Goal: Information Seeking & Learning: Learn about a topic

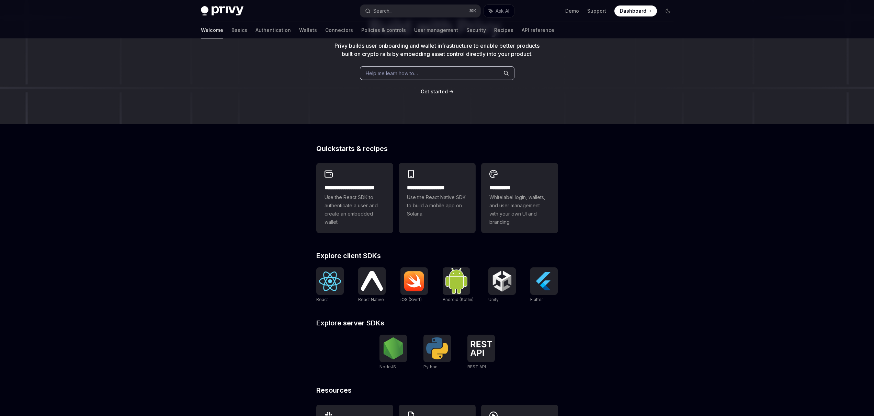
scroll to position [114, 0]
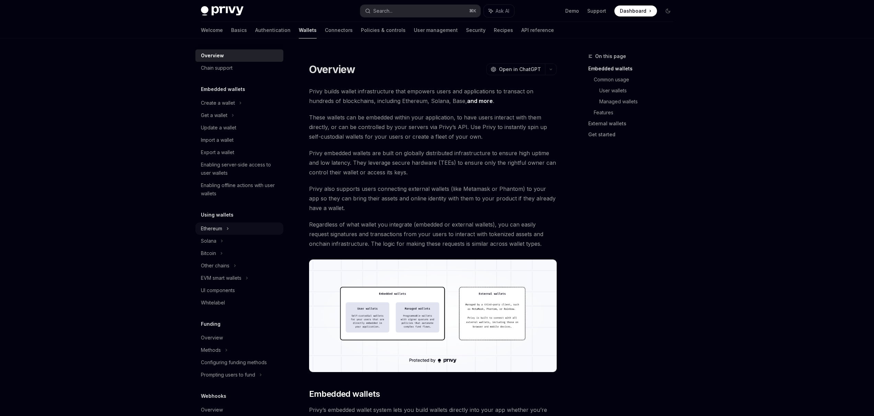
scroll to position [10, 0]
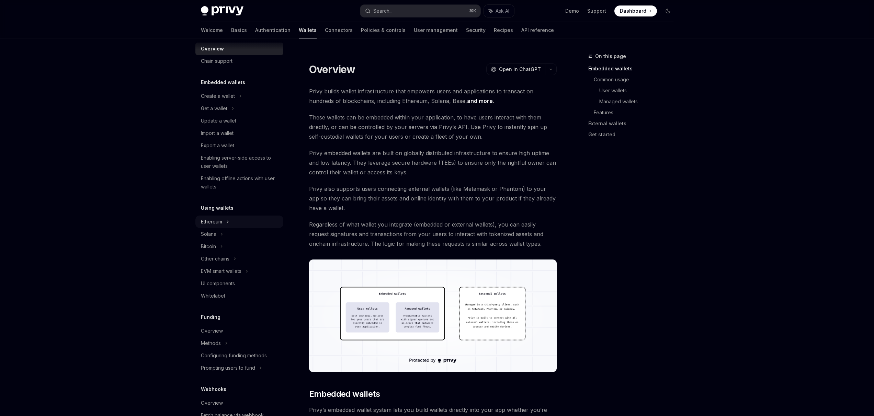
click at [215, 100] on div "Ethereum" at bounding box center [218, 96] width 34 height 8
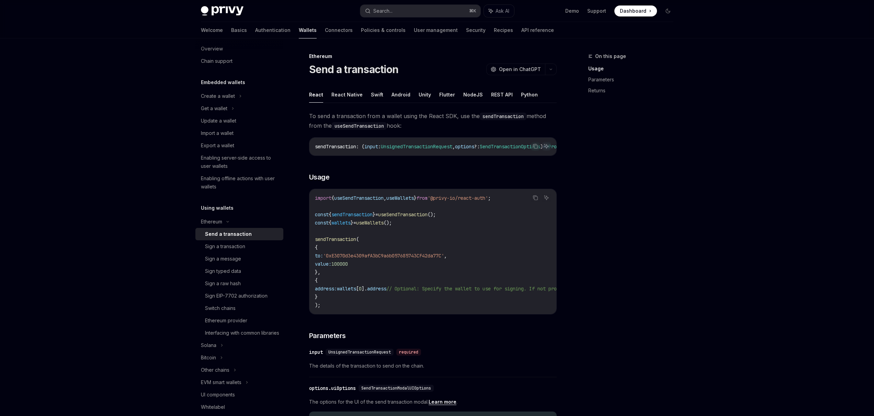
click at [233, 233] on div "Send a transaction" at bounding box center [228, 234] width 47 height 8
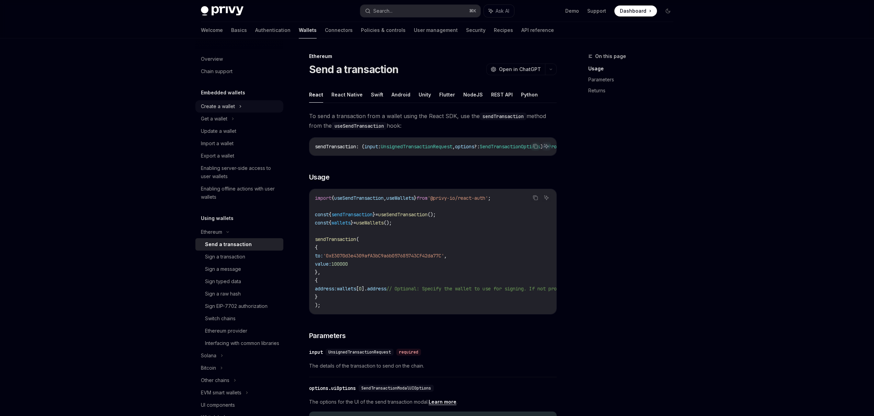
click at [226, 105] on div "Create a wallet" at bounding box center [218, 106] width 34 height 8
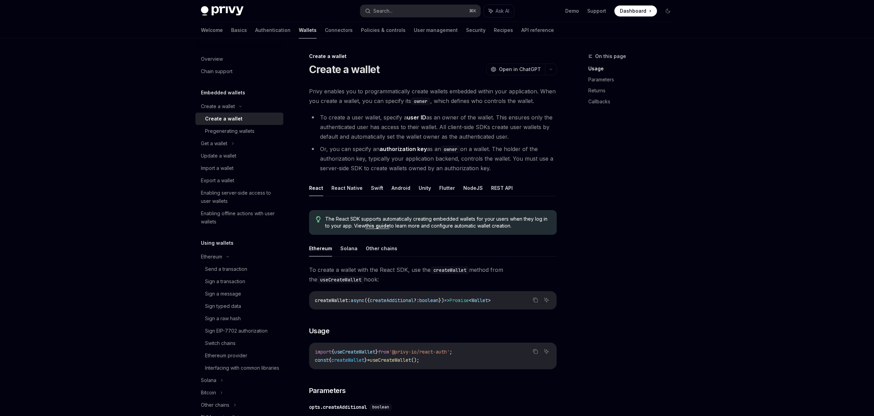
click at [231, 119] on div "Create a wallet" at bounding box center [223, 119] width 37 height 8
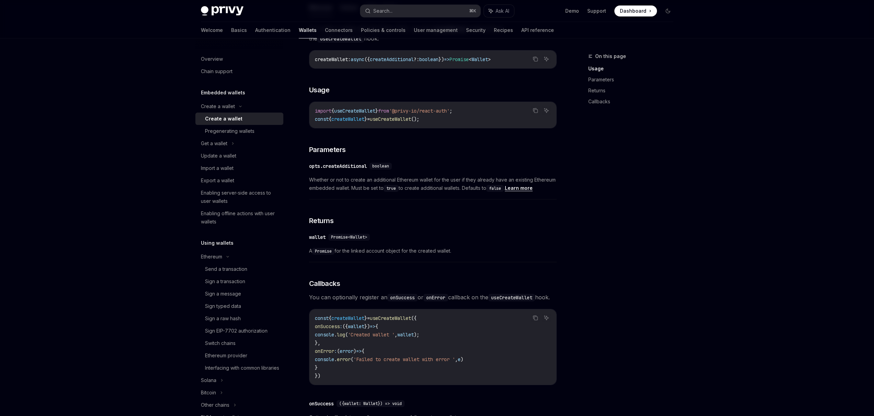
scroll to position [100, 0]
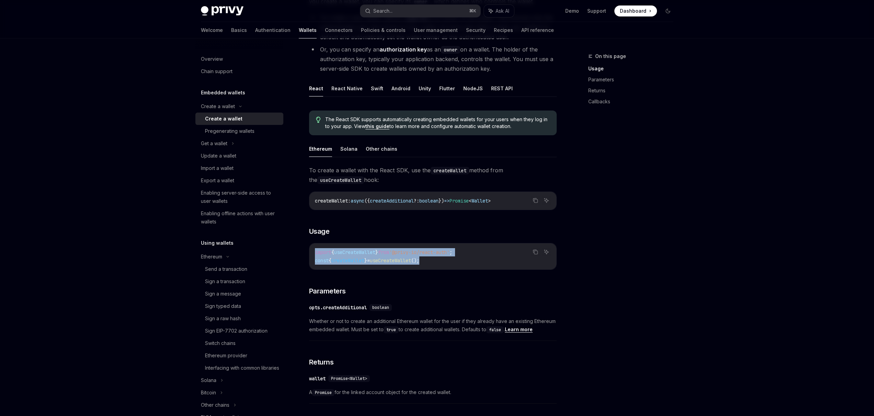
drag, startPoint x: 453, startPoint y: 263, endPoint x: 314, endPoint y: 254, distance: 139.3
click at [305, 254] on div "Create a wallet Create a wallet OpenAI Open in ChatGPT OpenAI Open in ChatGPT P…" at bounding box center [368, 332] width 379 height 759
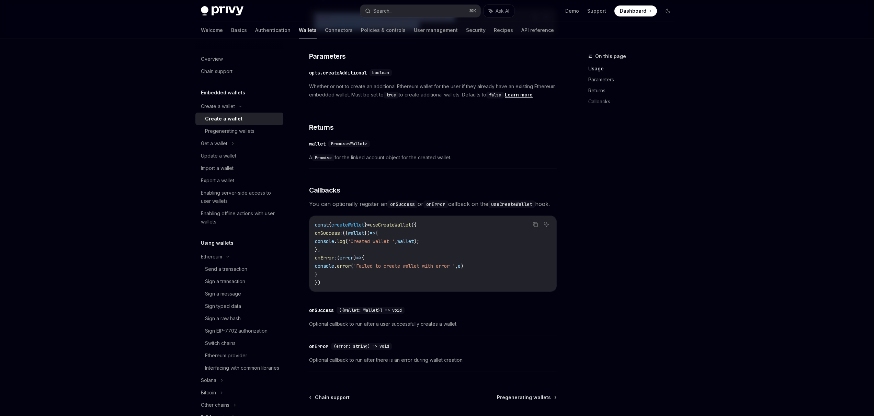
scroll to position [405, 0]
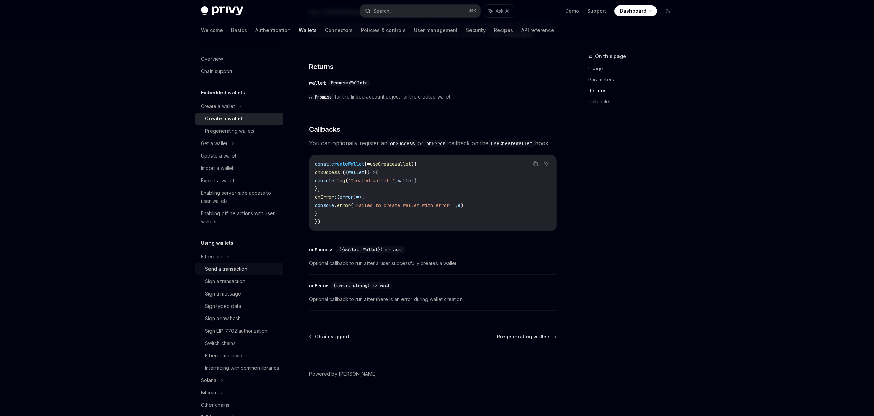
click at [243, 267] on div "Send a transaction" at bounding box center [226, 269] width 42 height 8
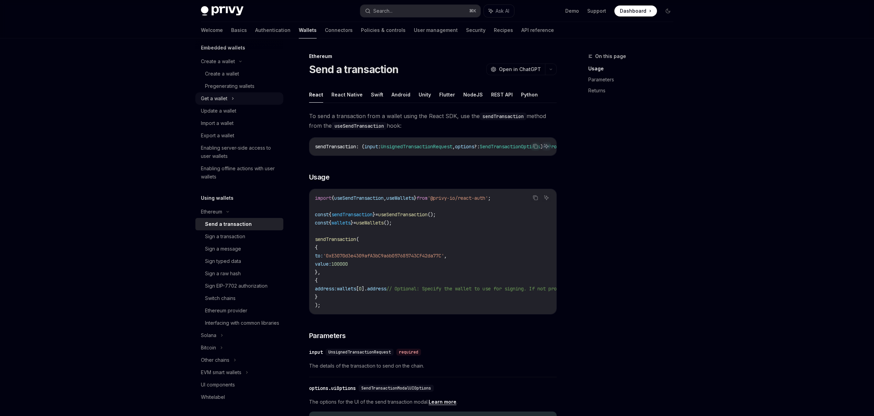
scroll to position [39, 0]
click at [218, 103] on div "Get a wallet" at bounding box center [214, 104] width 26 height 8
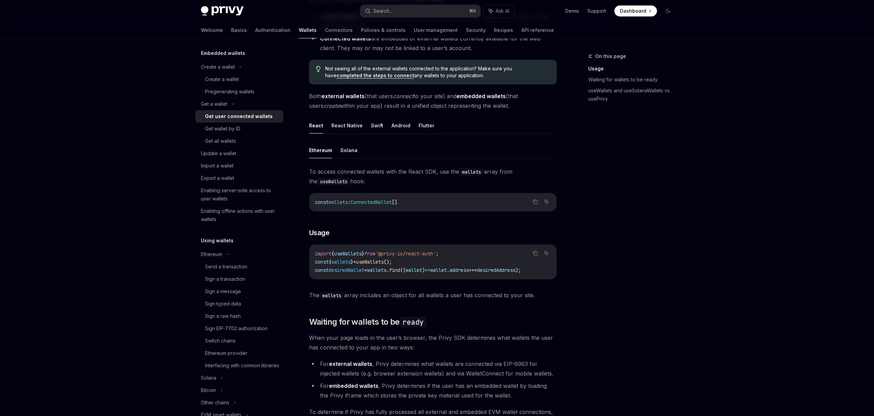
scroll to position [70, 0]
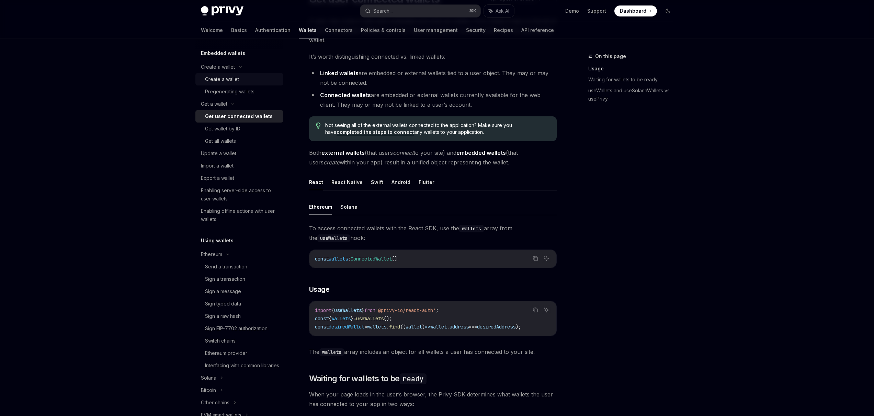
click at [220, 78] on div "Create a wallet" at bounding box center [222, 79] width 34 height 8
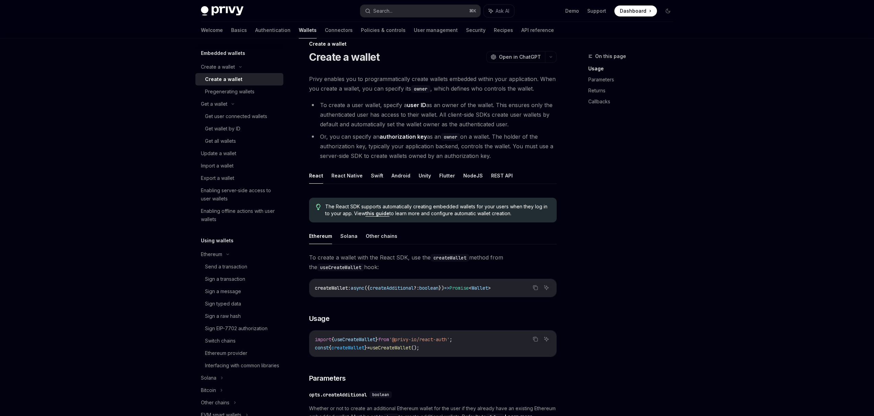
scroll to position [47, 0]
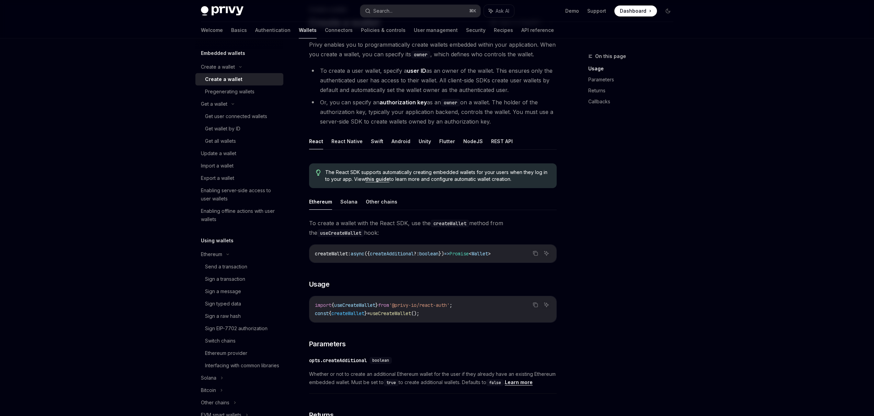
click at [227, 78] on div "Create a wallet" at bounding box center [223, 79] width 37 height 8
type textarea "*"
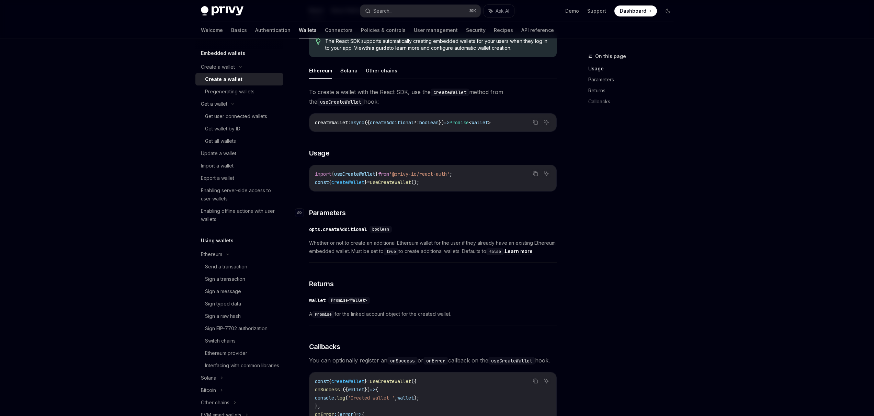
scroll to position [172, 0]
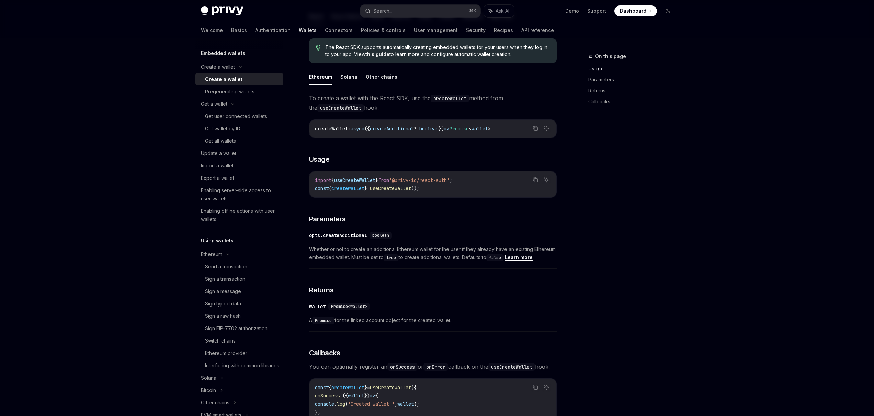
click at [440, 178] on span "'@privy-io/react-auth'" at bounding box center [419, 180] width 60 height 6
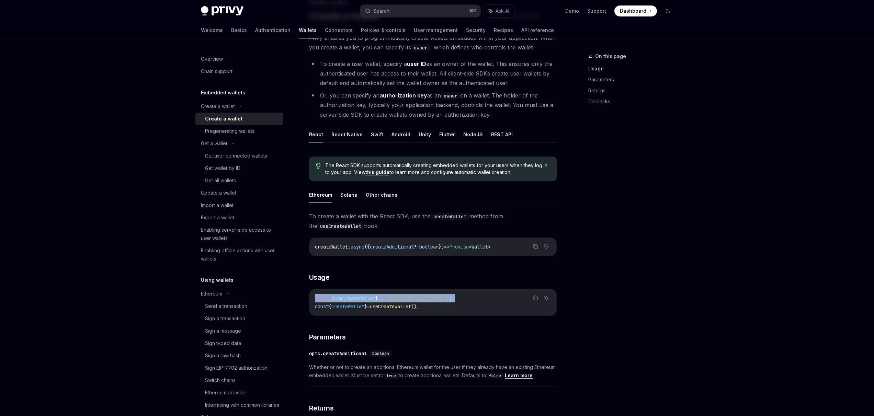
scroll to position [0, 0]
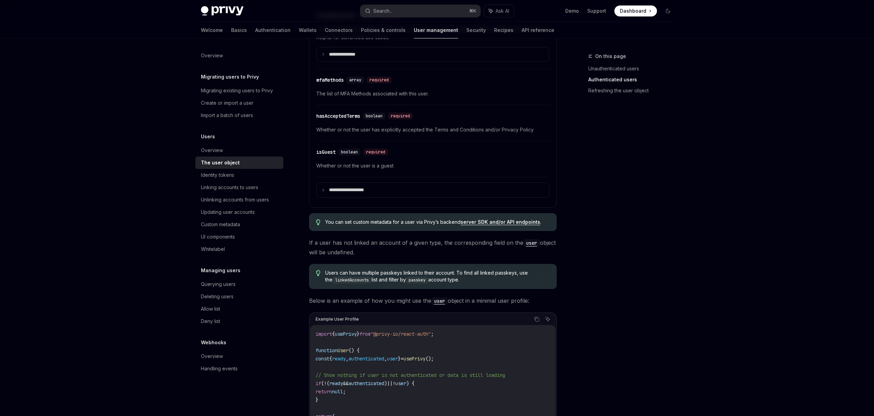
scroll to position [265, 0]
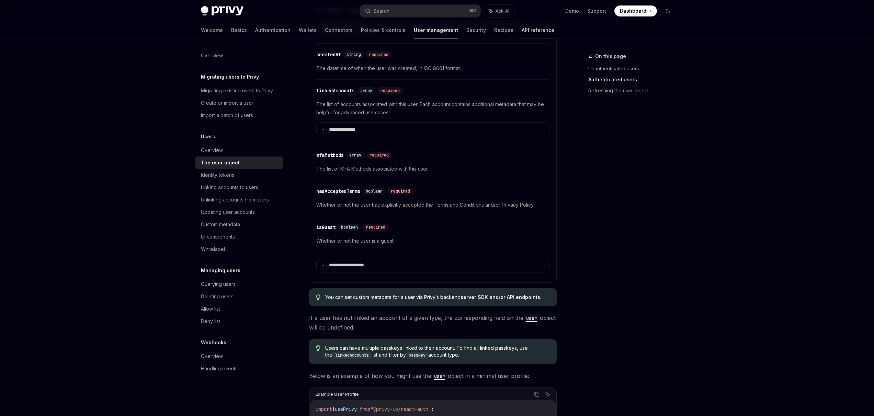
click at [521, 30] on link "API reference" at bounding box center [537, 30] width 33 height 16
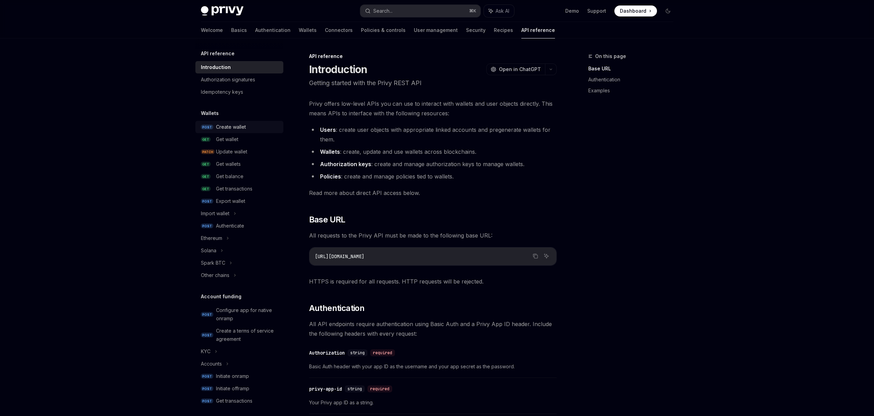
click at [231, 127] on div "Create wallet" at bounding box center [231, 127] width 30 height 8
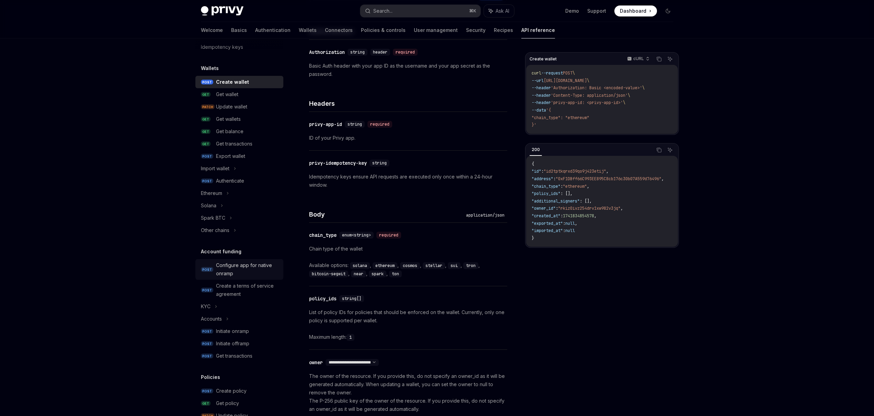
scroll to position [10, 0]
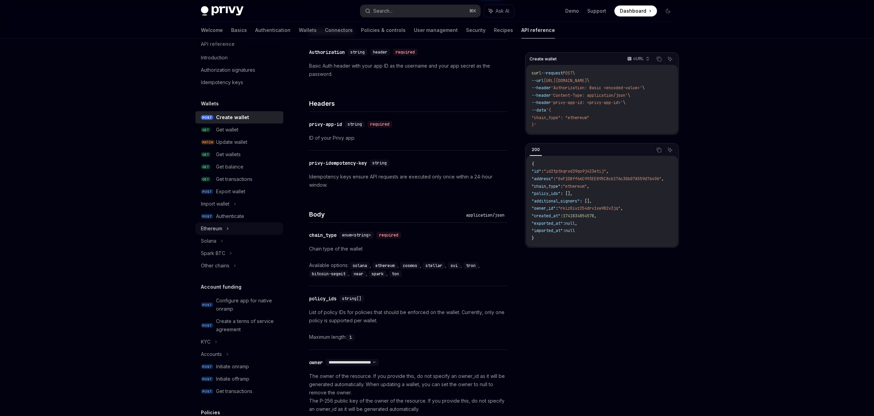
click at [223, 226] on div "Ethereum" at bounding box center [239, 228] width 88 height 12
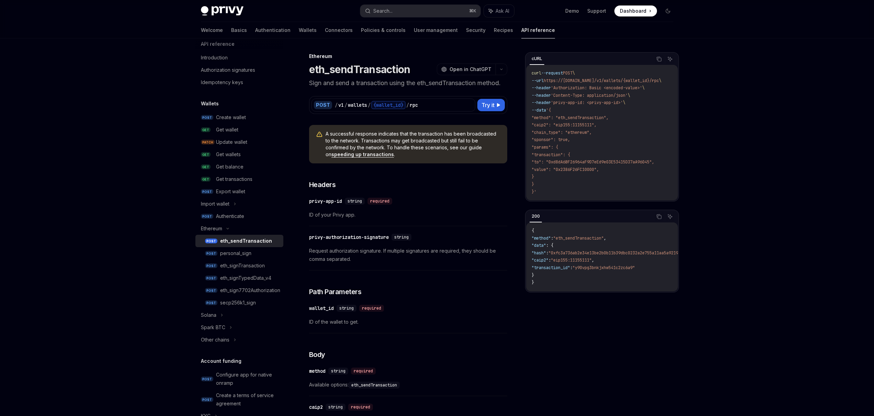
click at [256, 241] on div "eth_sendTransaction" at bounding box center [246, 241] width 52 height 8
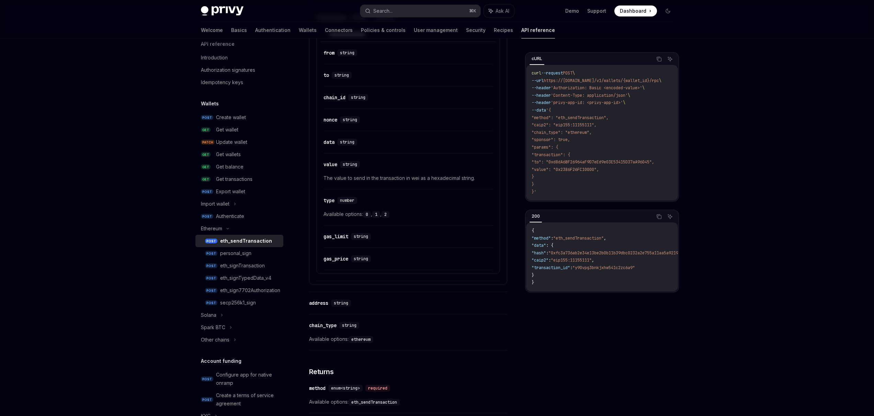
scroll to position [551, 0]
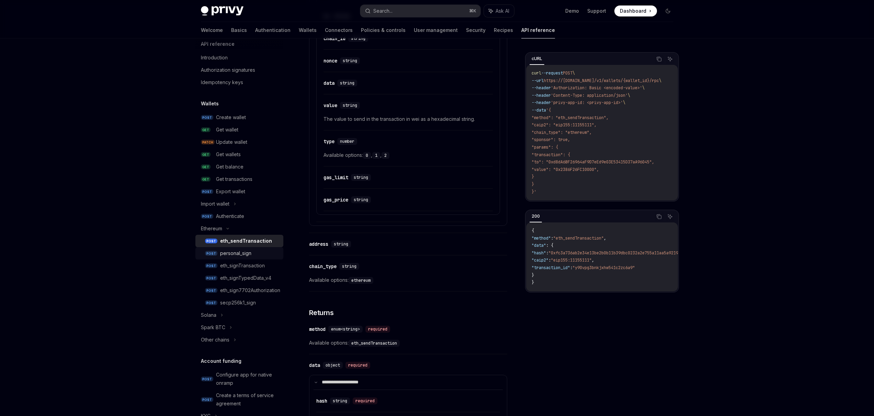
click at [248, 252] on div "personal_sign" at bounding box center [235, 253] width 31 height 8
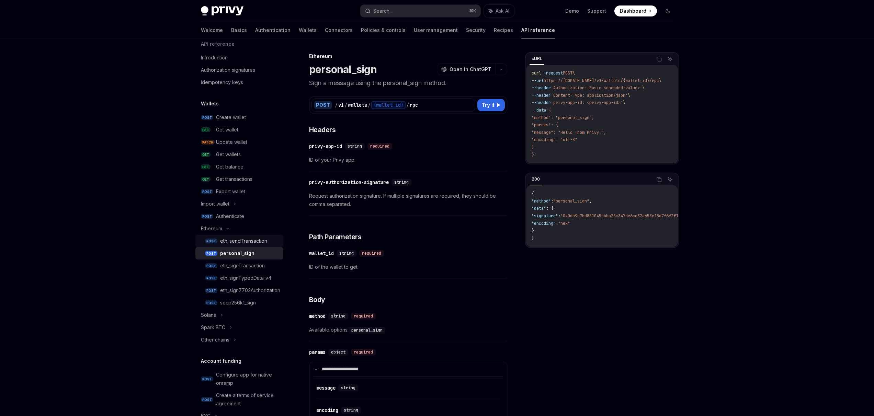
click at [255, 243] on div "eth_sendTransaction" at bounding box center [243, 241] width 47 height 8
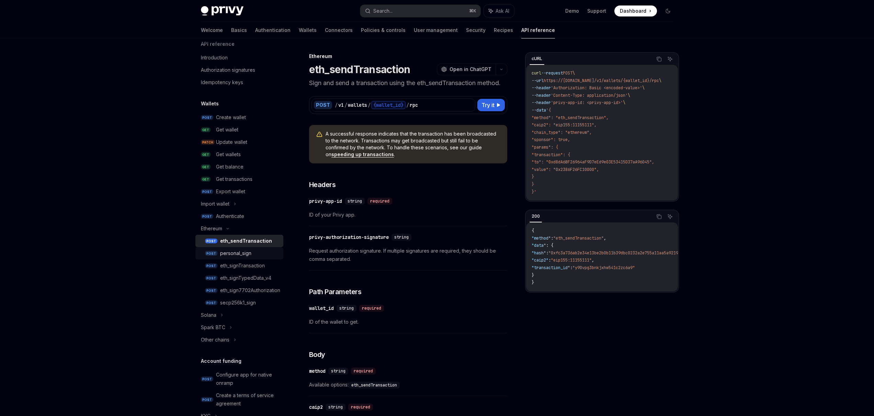
click at [244, 257] on div "personal_sign" at bounding box center [235, 253] width 31 height 8
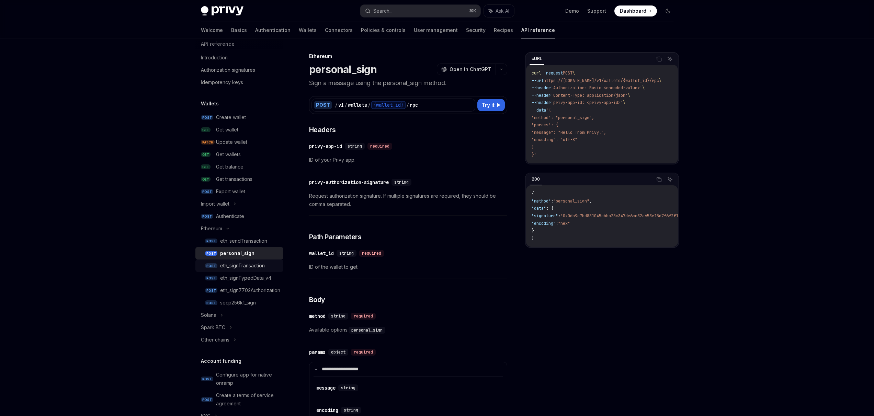
click at [252, 268] on div "eth_signTransaction" at bounding box center [242, 266] width 45 height 8
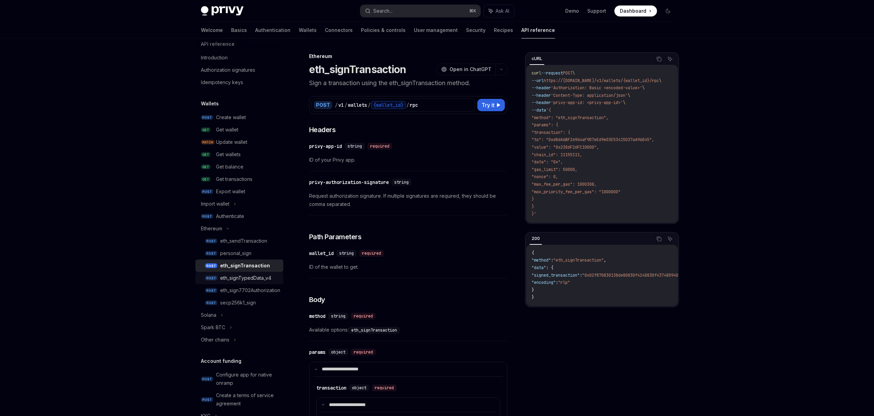
click at [255, 278] on div "eth_signTypedData_v4" at bounding box center [245, 278] width 51 height 8
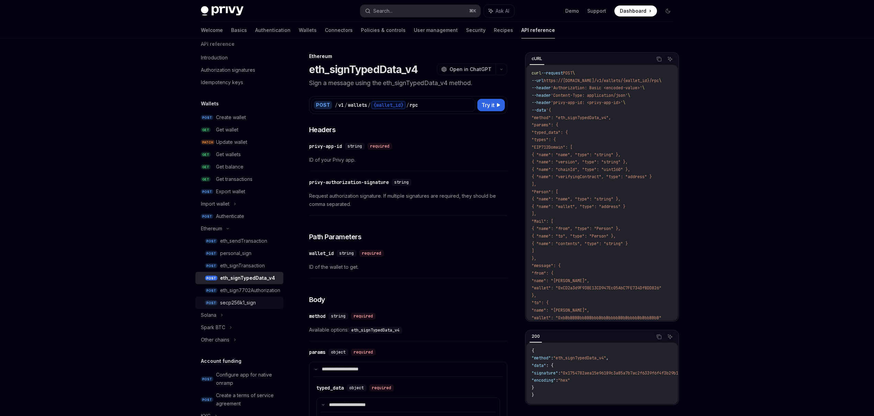
click at [253, 302] on div "secp256k1_sign" at bounding box center [238, 303] width 36 height 8
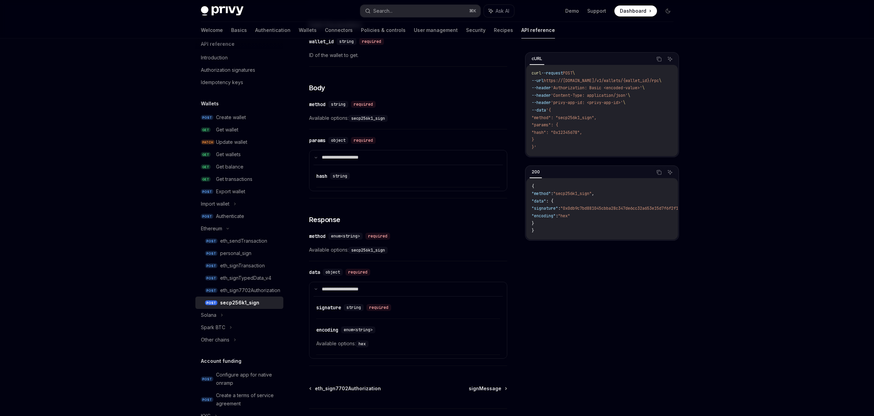
scroll to position [264, 0]
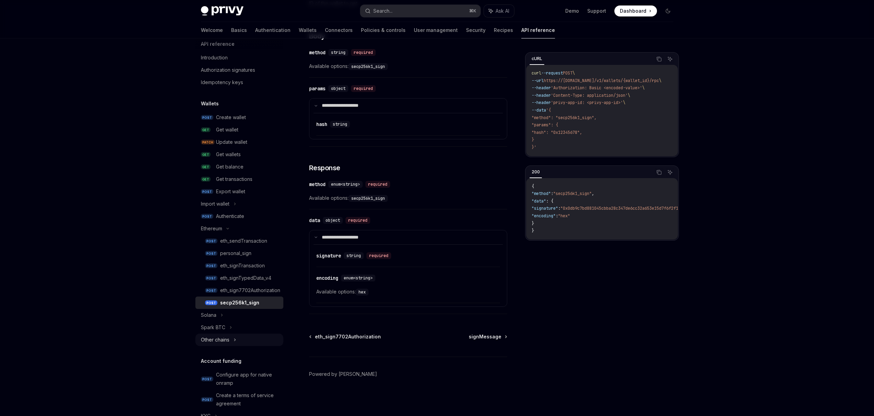
click at [221, 342] on div "Other chains" at bounding box center [215, 340] width 28 height 8
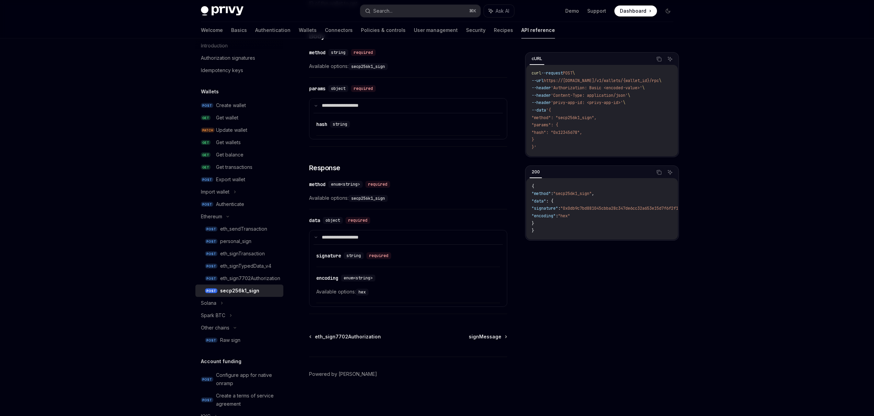
scroll to position [64, 0]
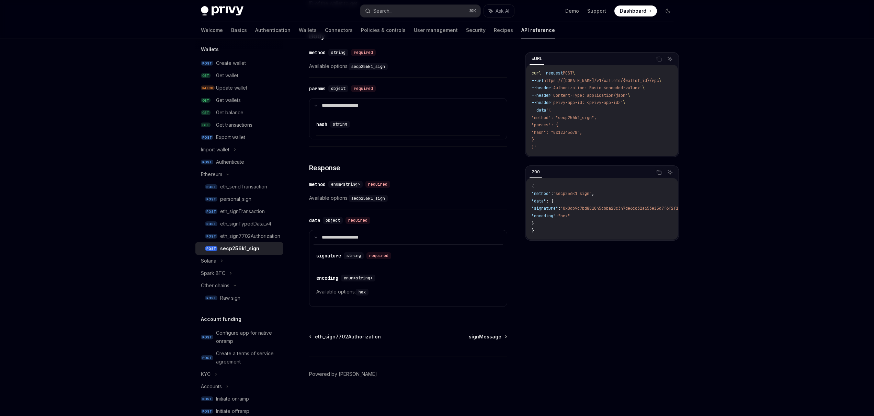
type textarea "*"
